Goal: Entertainment & Leisure: Consume media (video, audio)

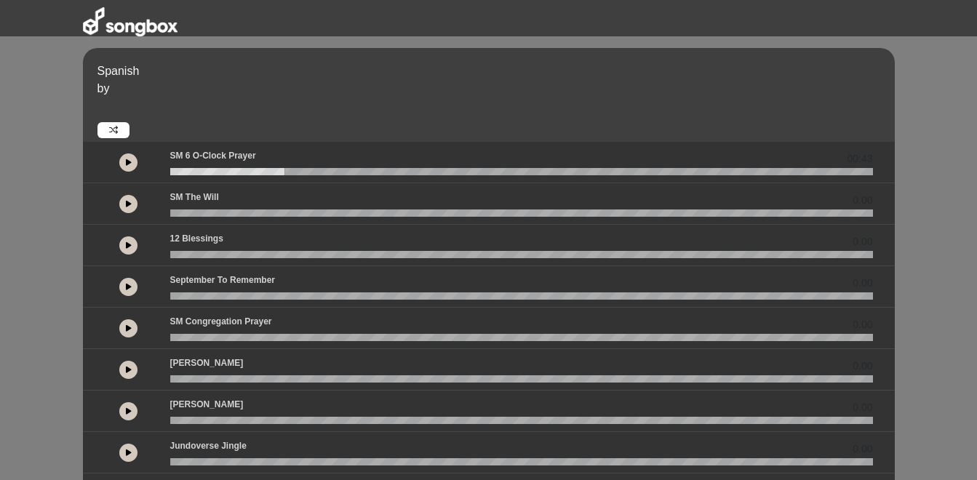
click at [124, 165] on button at bounding box center [128, 163] width 18 height 18
click at [128, 161] on icon at bounding box center [129, 162] width 4 height 7
click at [128, 161] on icon at bounding box center [129, 162] width 6 height 7
click at [127, 208] on button at bounding box center [128, 204] width 18 height 18
click at [127, 247] on icon at bounding box center [129, 245] width 6 height 7
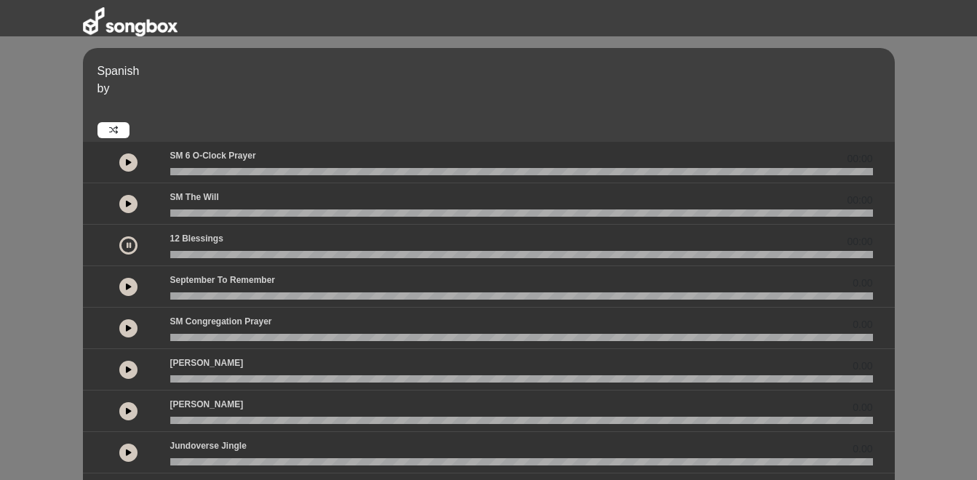
click at [129, 161] on icon at bounding box center [129, 162] width 6 height 7
click at [178, 170] on wave at bounding box center [521, 171] width 703 height 7
click at [128, 163] on icon at bounding box center [129, 162] width 4 height 7
click at [128, 163] on icon at bounding box center [129, 162] width 6 height 7
click at [128, 163] on icon at bounding box center [129, 162] width 4 height 7
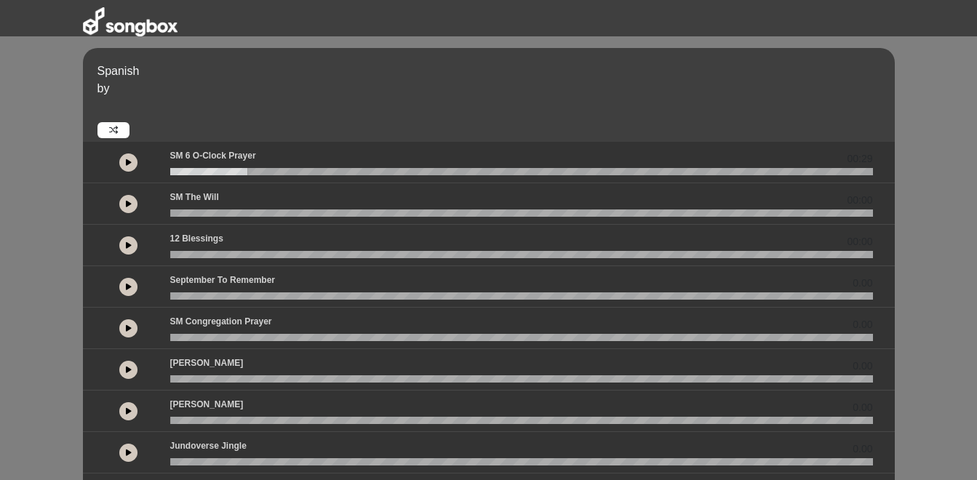
click at [128, 163] on icon at bounding box center [129, 162] width 6 height 7
click at [128, 164] on icon at bounding box center [129, 162] width 4 height 7
click at [128, 164] on icon at bounding box center [129, 162] width 6 height 7
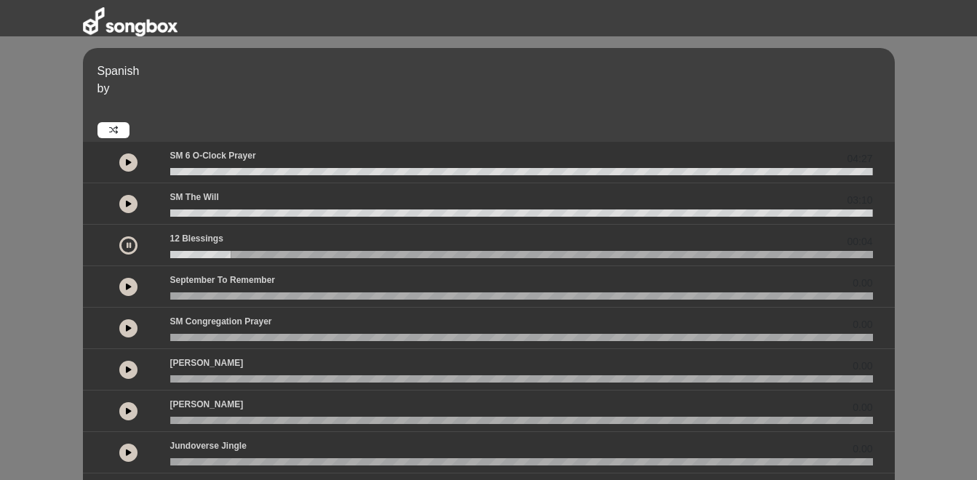
click at [130, 282] on button at bounding box center [128, 287] width 18 height 18
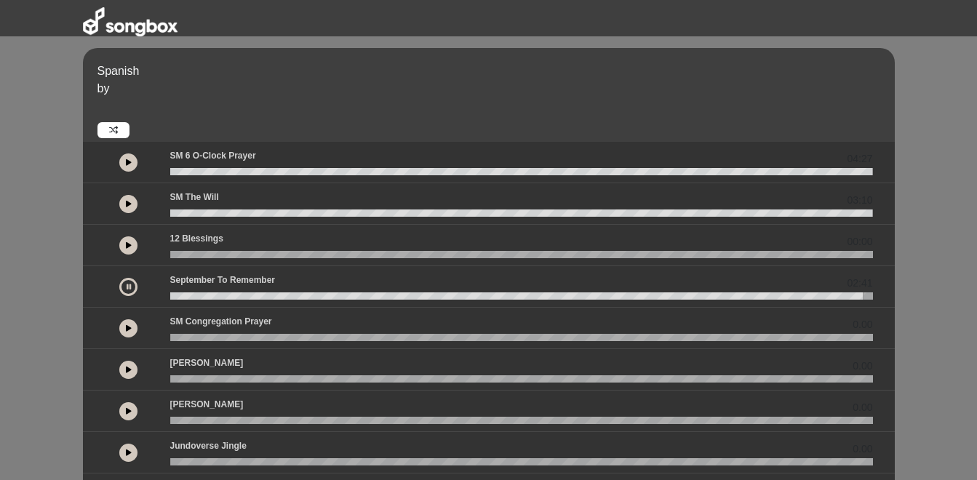
click at [128, 286] on icon at bounding box center [129, 286] width 4 height 7
click at [128, 286] on icon at bounding box center [129, 286] width 6 height 7
click at [124, 330] on div at bounding box center [128, 328] width 18 height 18
click at [124, 330] on button at bounding box center [128, 328] width 18 height 18
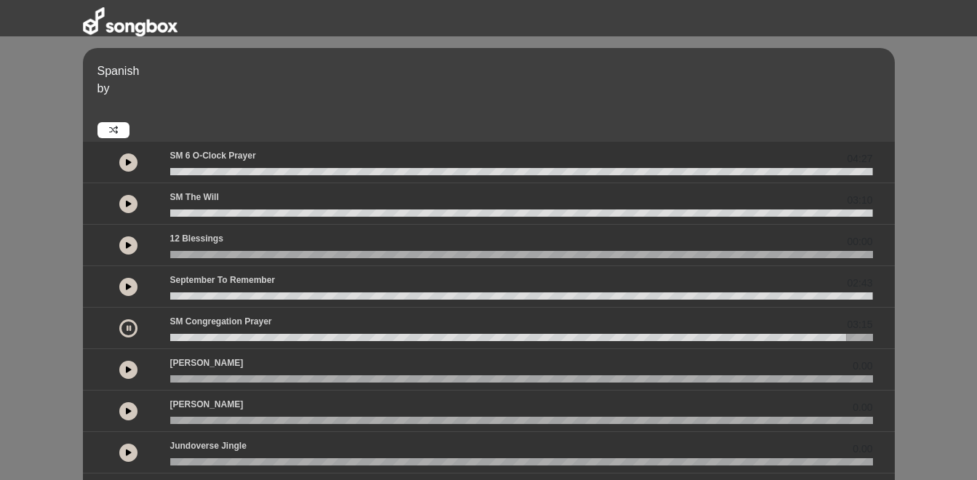
click at [124, 330] on button at bounding box center [128, 328] width 18 height 18
